Goal: Check status: Check status

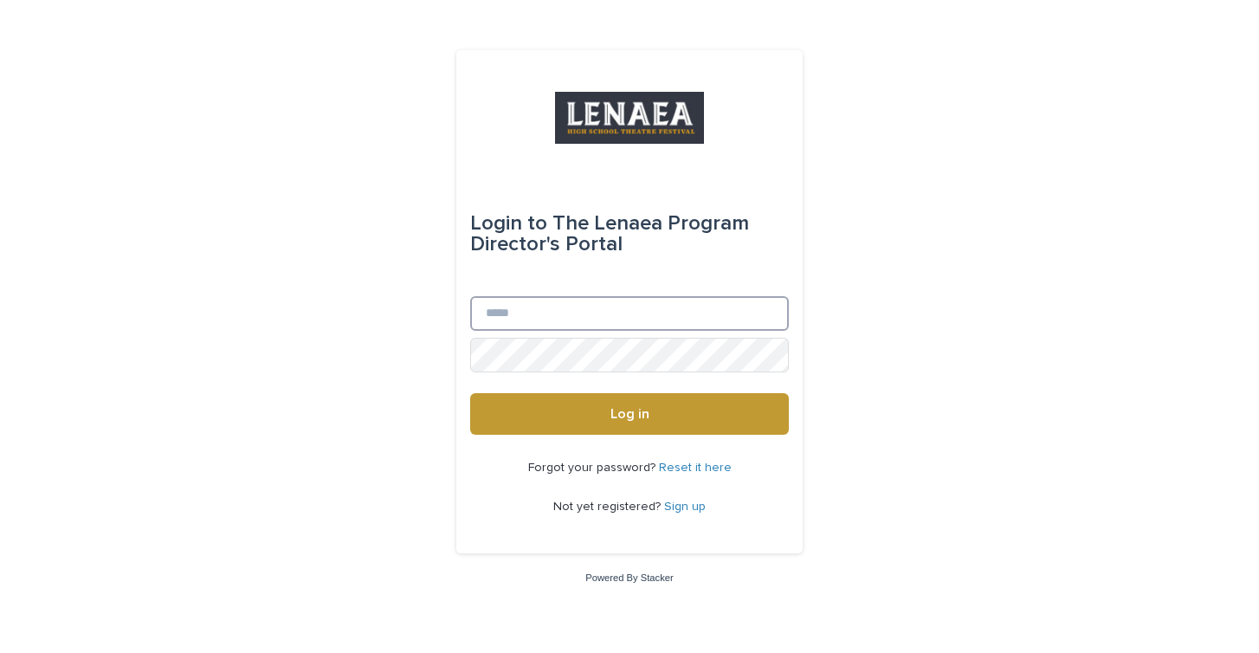
click at [583, 317] on input "Email" at bounding box center [629, 313] width 319 height 35
type input "**********"
click at [470, 393] on button "Log in" at bounding box center [629, 414] width 319 height 42
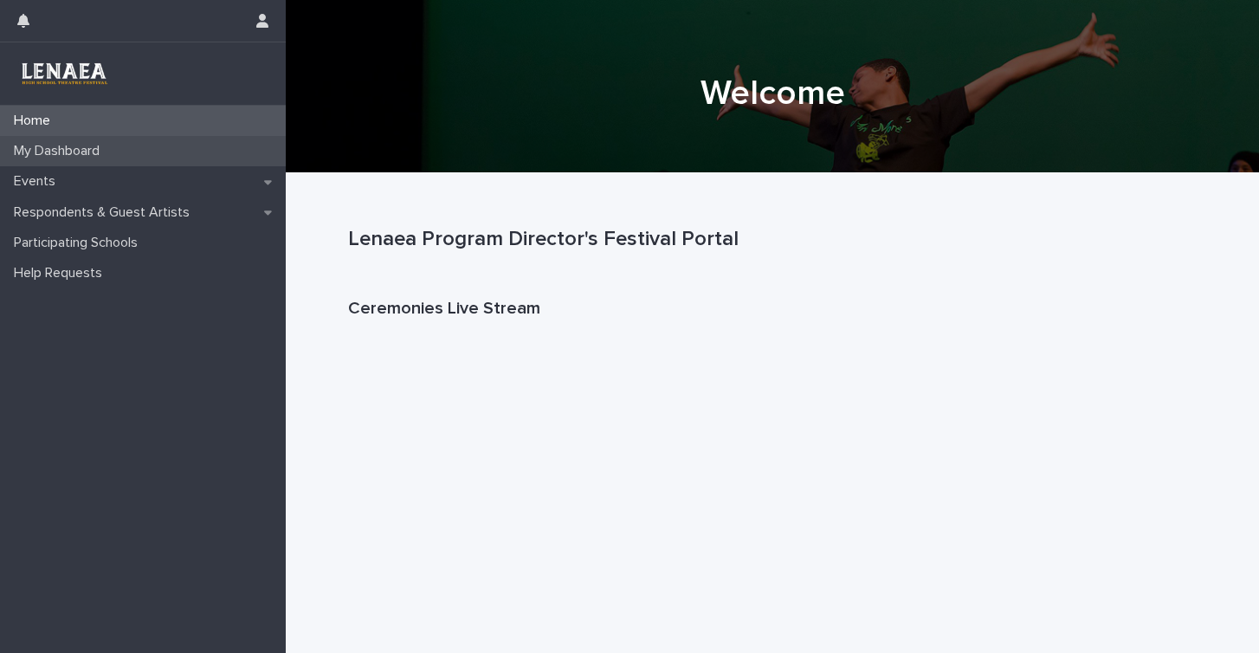
click at [42, 148] on p "My Dashboard" at bounding box center [60, 151] width 106 height 16
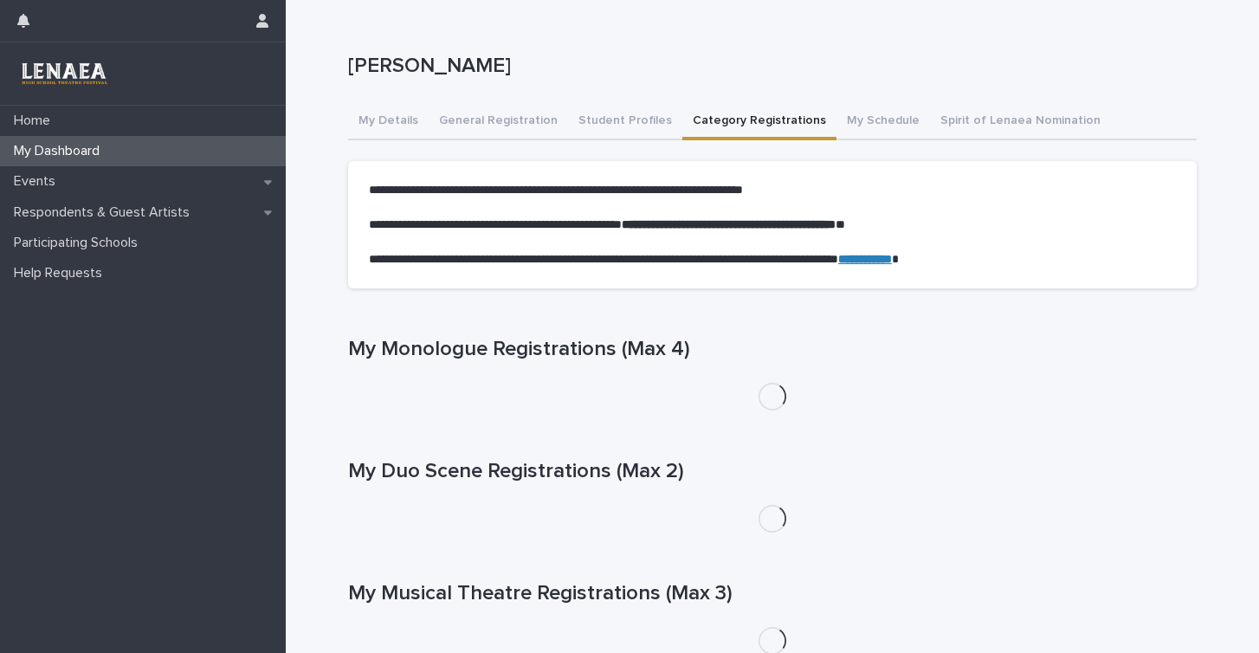
click at [703, 127] on button "Category Registrations" at bounding box center [759, 122] width 154 height 36
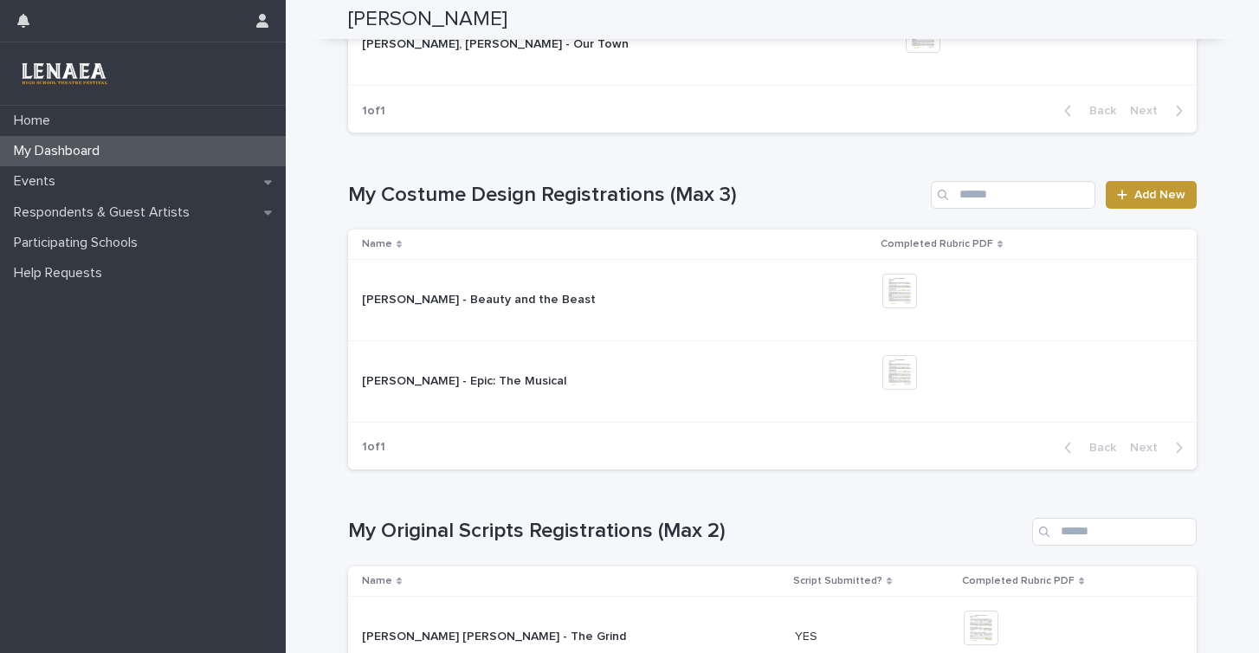
scroll to position [1668, 0]
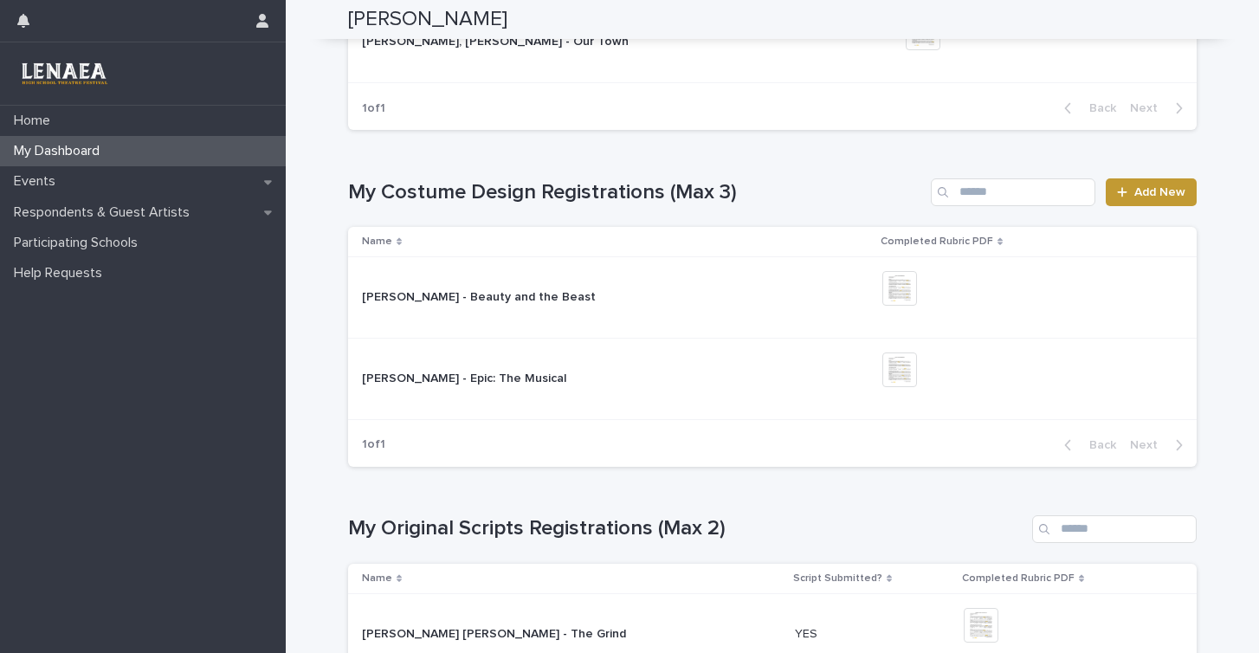
click at [656, 316] on td "[PERSON_NAME] - Beauty and the Beast" at bounding box center [611, 297] width 527 height 81
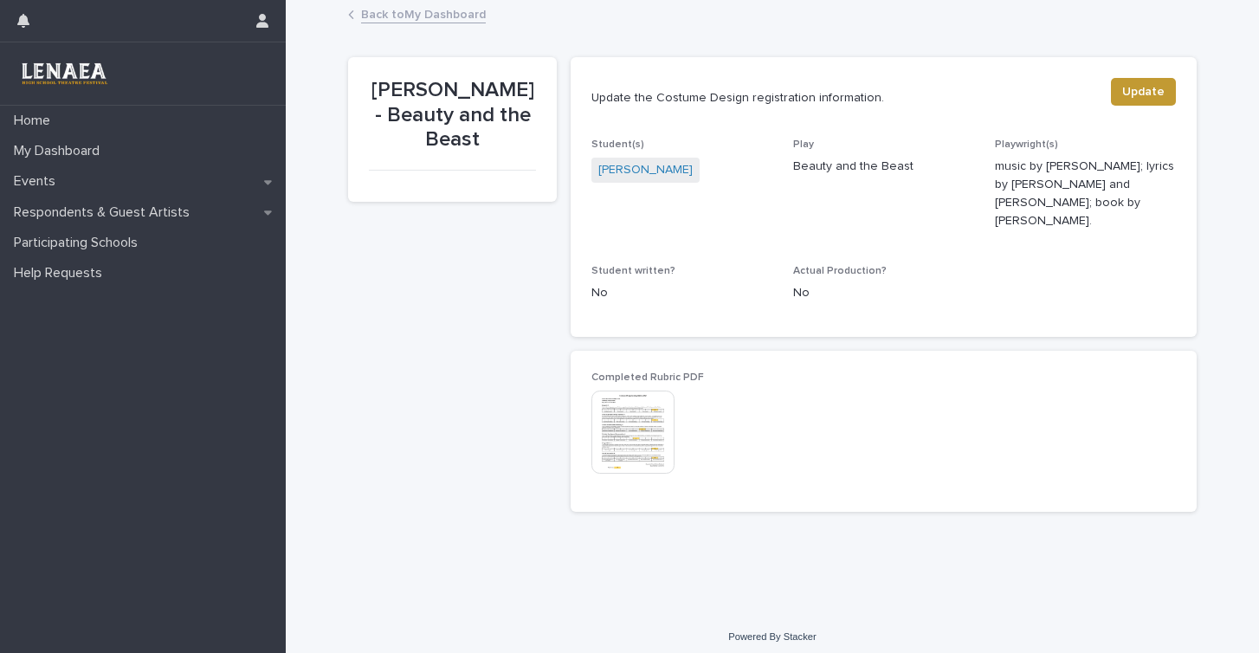
click at [629, 390] on img at bounding box center [632, 431] width 83 height 83
